Goal: Information Seeking & Learning: Learn about a topic

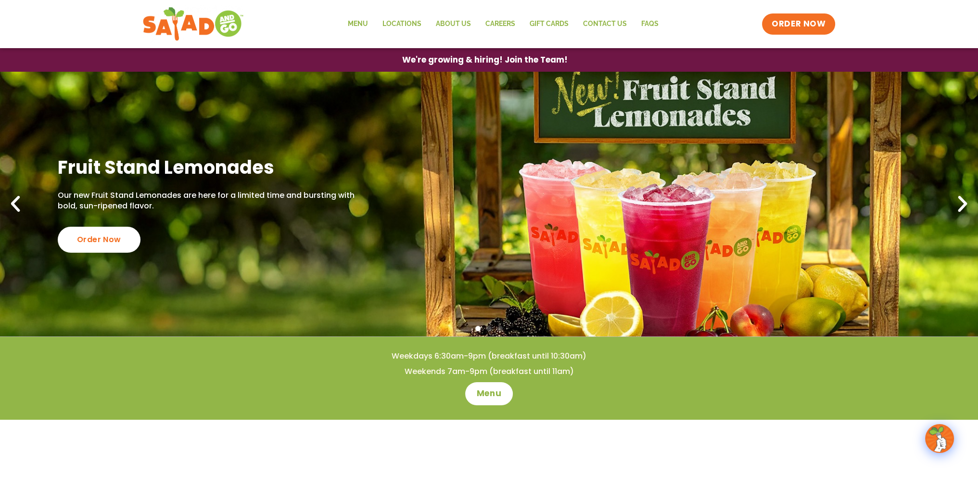
click at [964, 203] on icon "Next slide" at bounding box center [962, 203] width 21 height 21
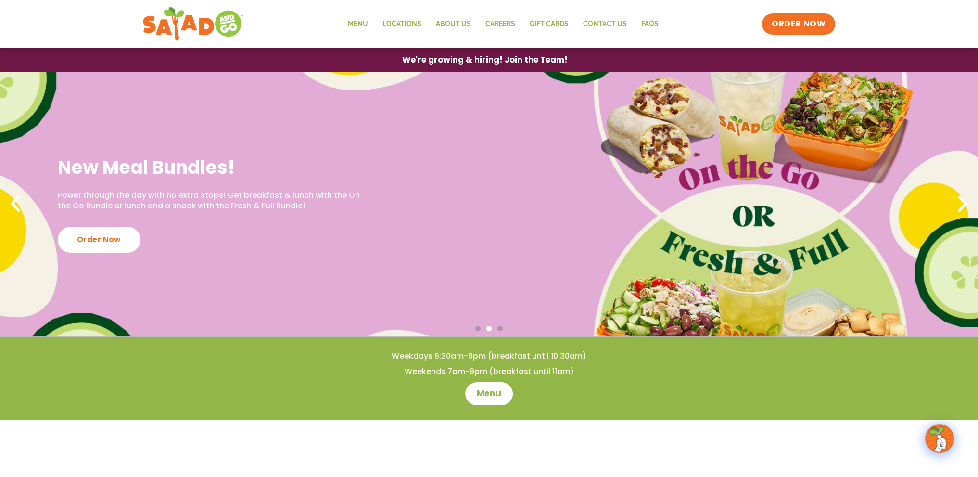
click at [964, 212] on icon "Next slide" at bounding box center [962, 203] width 21 height 21
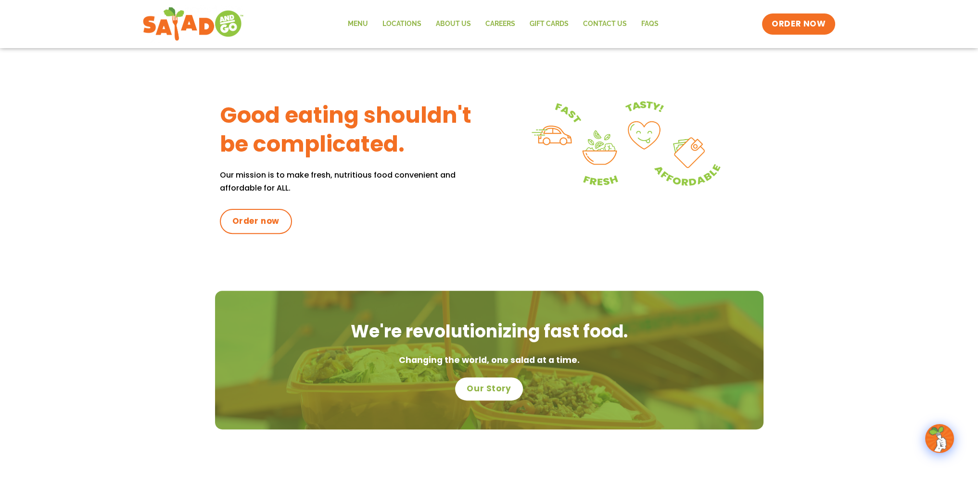
scroll to position [192, 0]
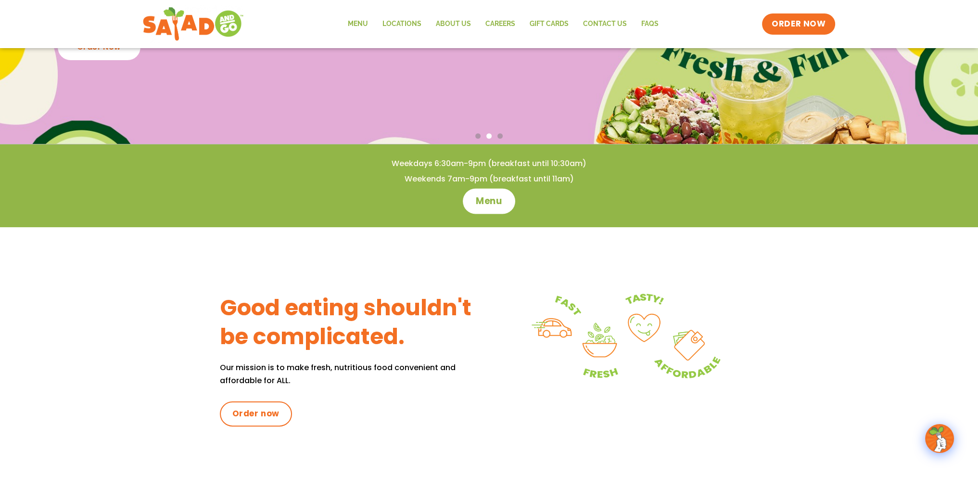
click at [497, 202] on span "Menu" at bounding box center [488, 201] width 27 height 13
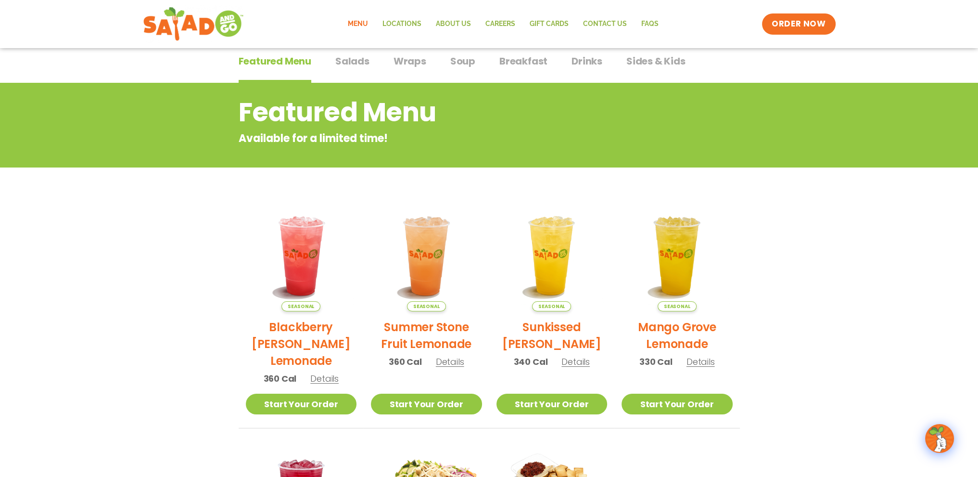
scroll to position [16, 0]
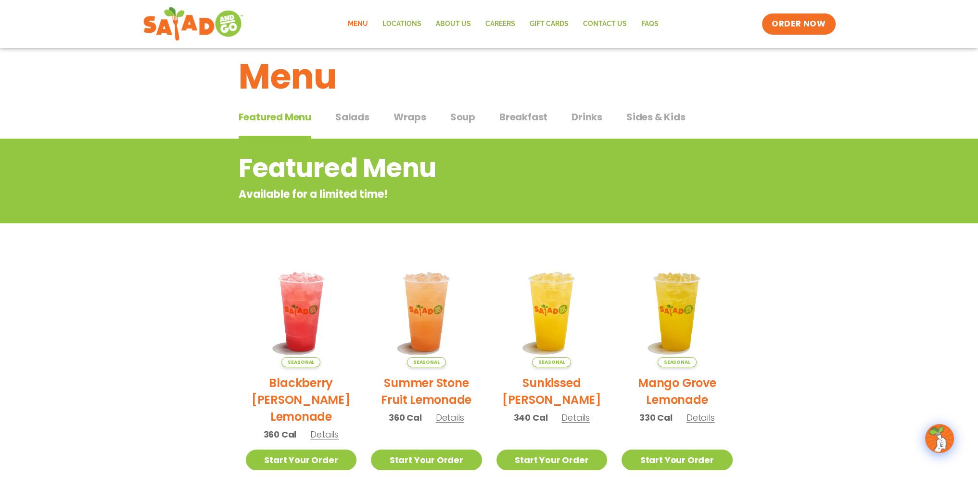
click at [357, 121] on span "Salads" at bounding box center [352, 117] width 34 height 14
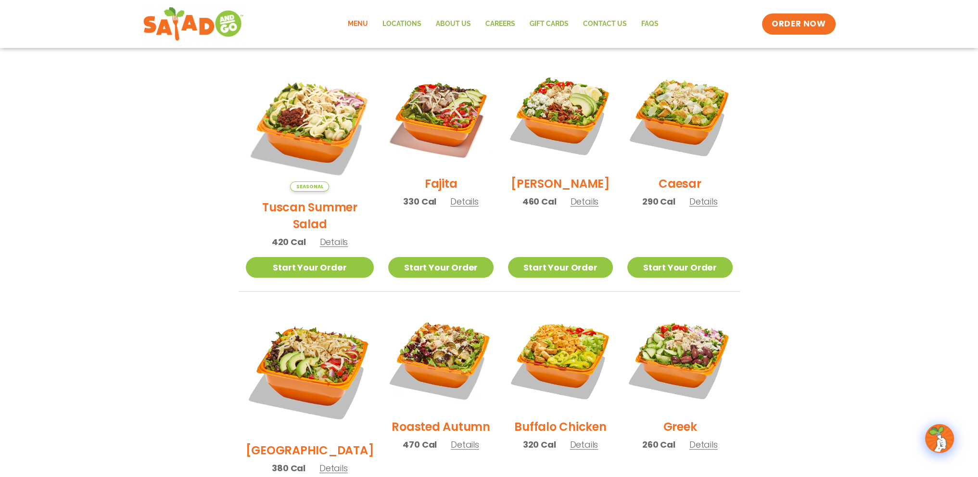
scroll to position [64, 0]
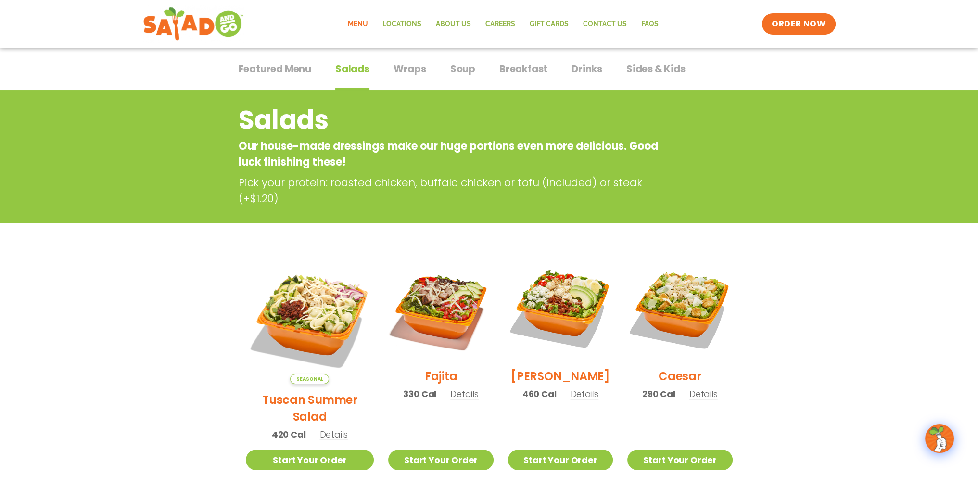
click at [406, 69] on span "Wraps" at bounding box center [409, 69] width 33 height 14
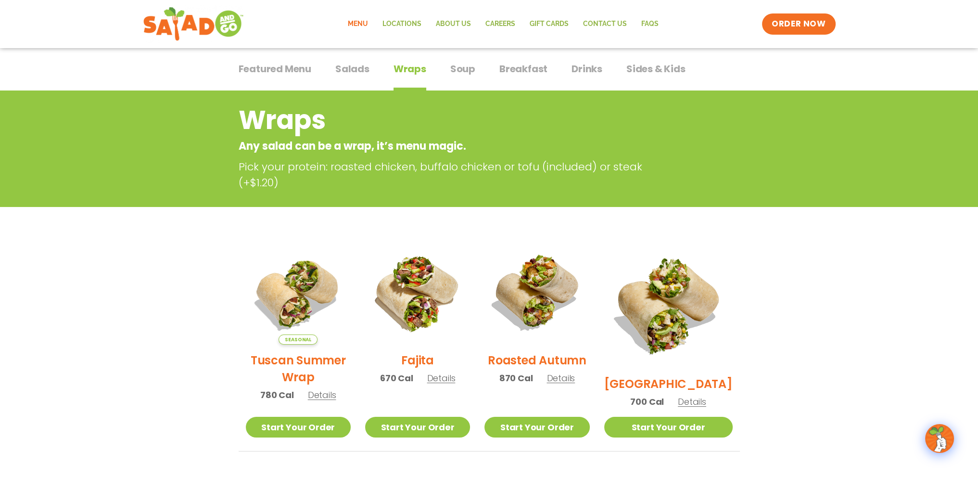
click at [466, 71] on span "Soup" at bounding box center [462, 69] width 25 height 14
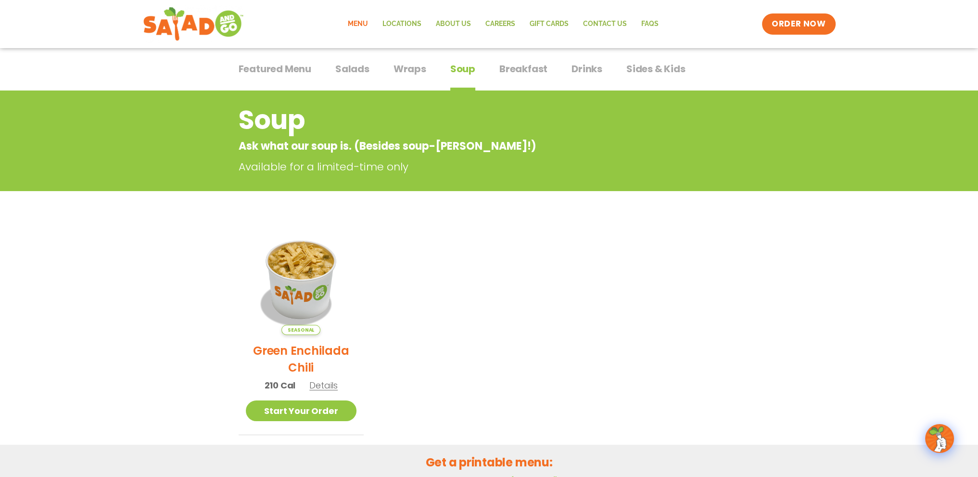
click at [582, 71] on span "Drinks" at bounding box center [586, 69] width 31 height 14
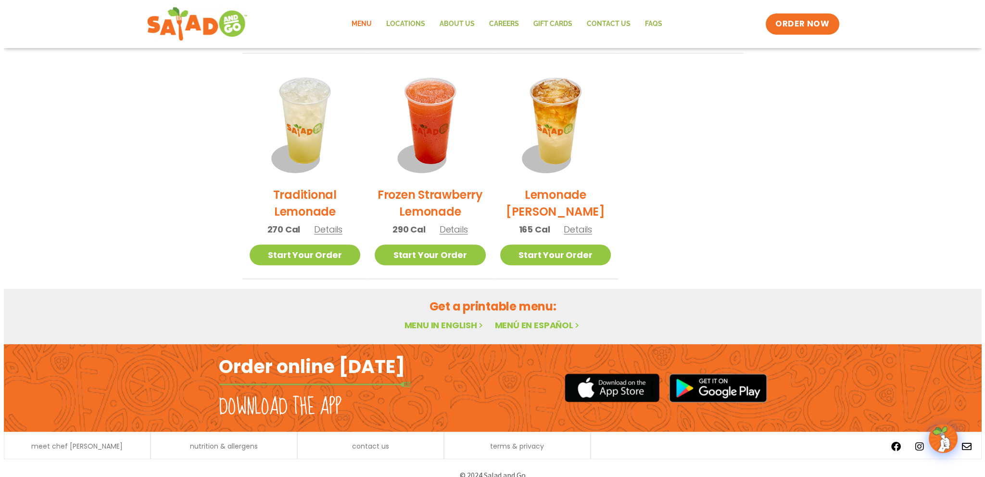
scroll to position [641, 0]
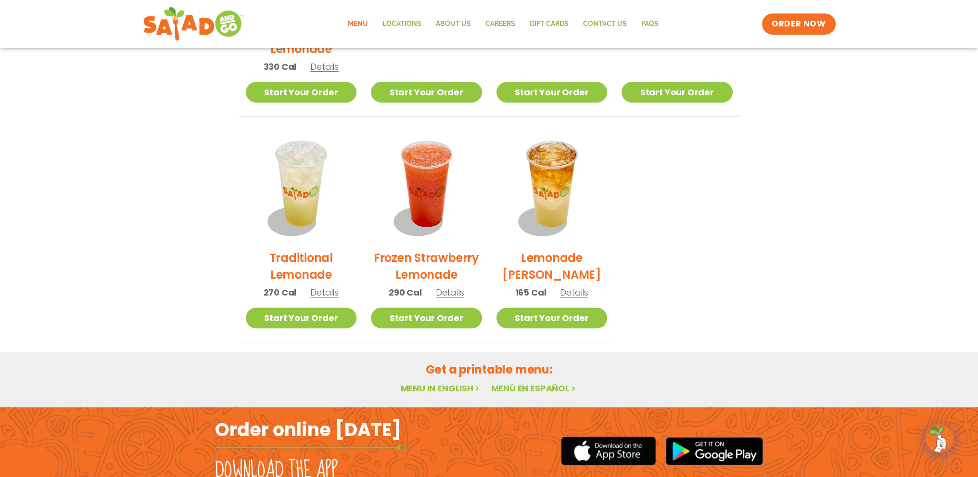
click at [562, 258] on h2 "Lemonade [PERSON_NAME]" at bounding box center [551, 266] width 111 height 34
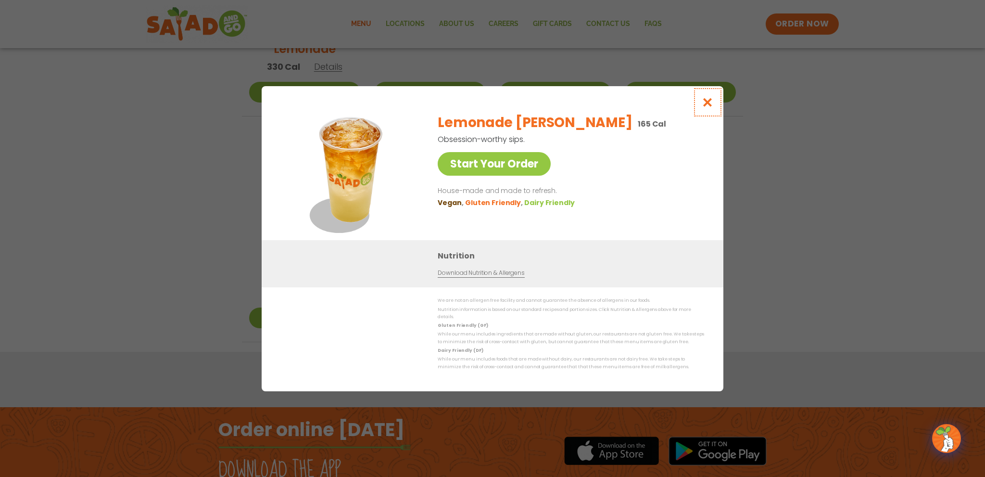
click at [709, 105] on icon "Close modal" at bounding box center [708, 102] width 12 height 10
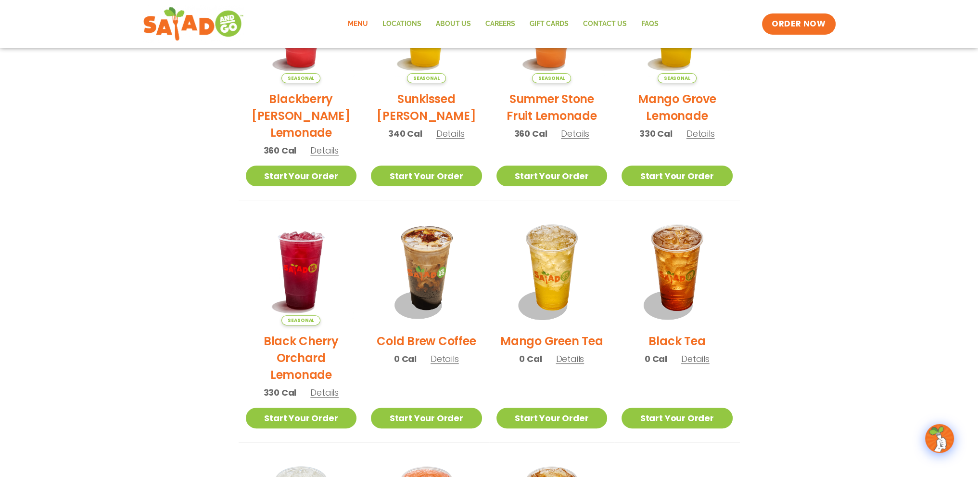
scroll to position [75, 0]
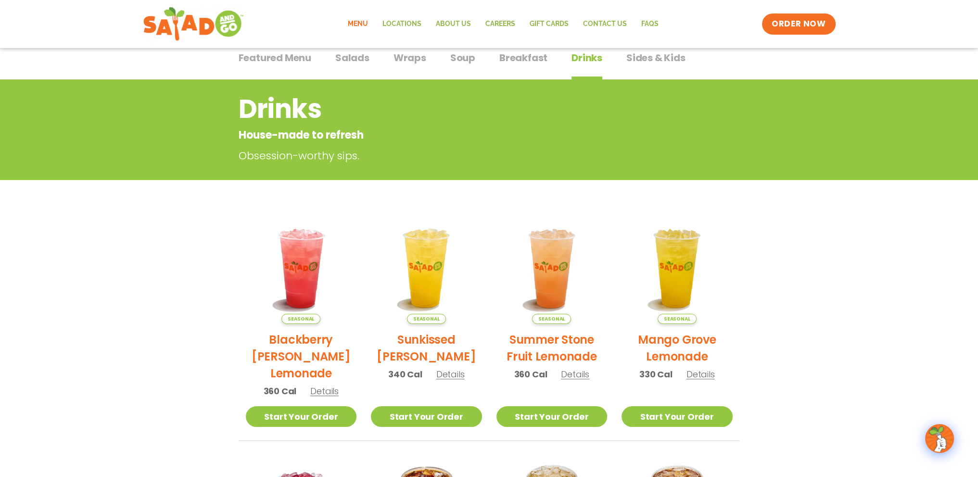
click at [650, 63] on span "Sides & Kids" at bounding box center [655, 58] width 59 height 14
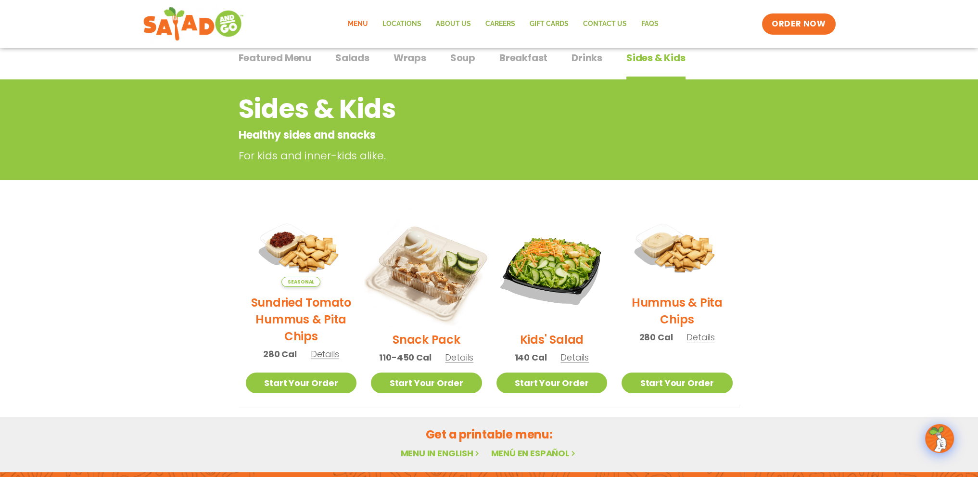
click at [426, 272] on img at bounding box center [426, 268] width 130 height 130
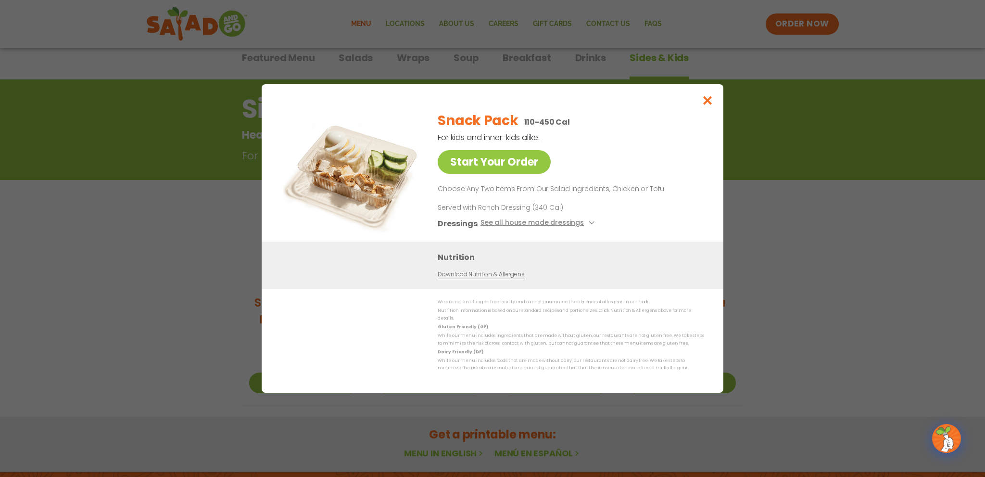
click at [351, 199] on img at bounding box center [350, 170] width 135 height 135
click at [708, 100] on icon "Close modal" at bounding box center [708, 100] width 12 height 10
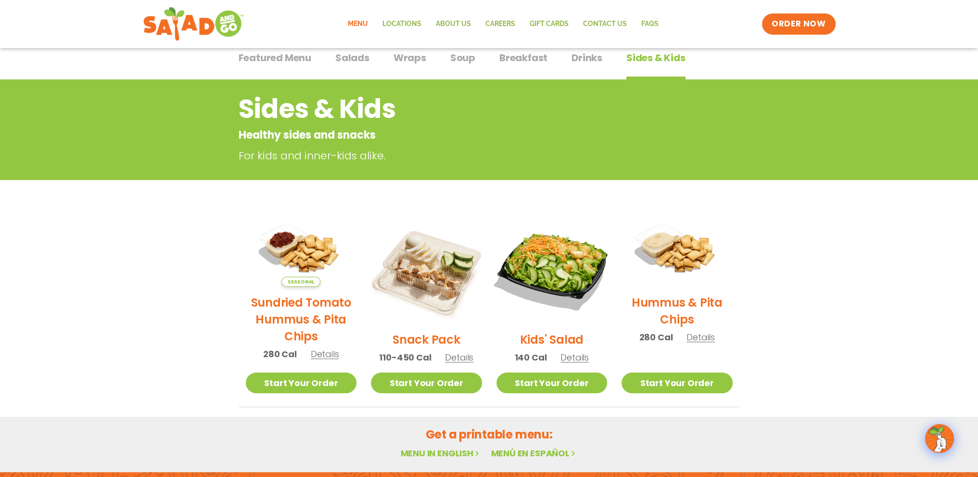
click at [559, 278] on img at bounding box center [551, 268] width 130 height 130
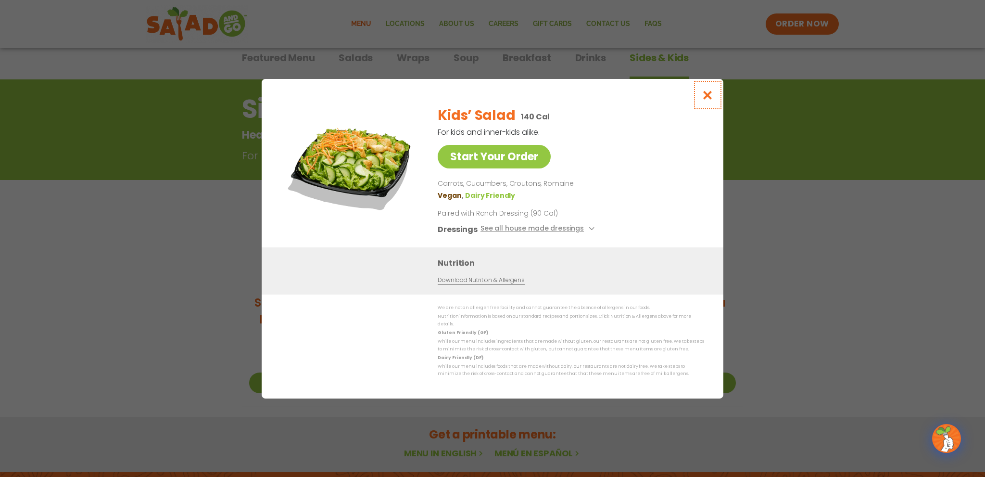
click at [709, 100] on icon "Close modal" at bounding box center [708, 95] width 12 height 10
